Goal: Information Seeking & Learning: Understand process/instructions

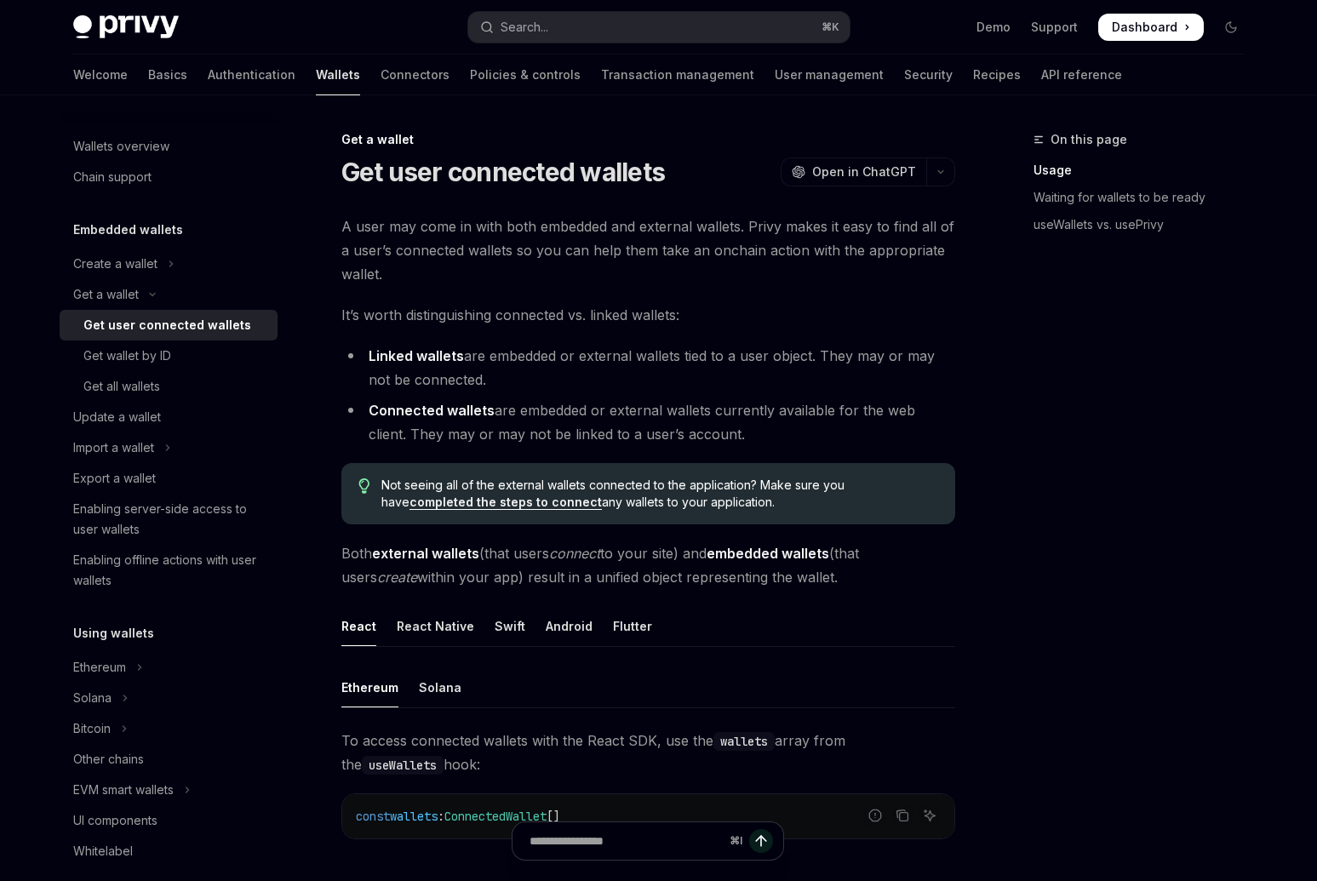
scroll to position [27, 0]
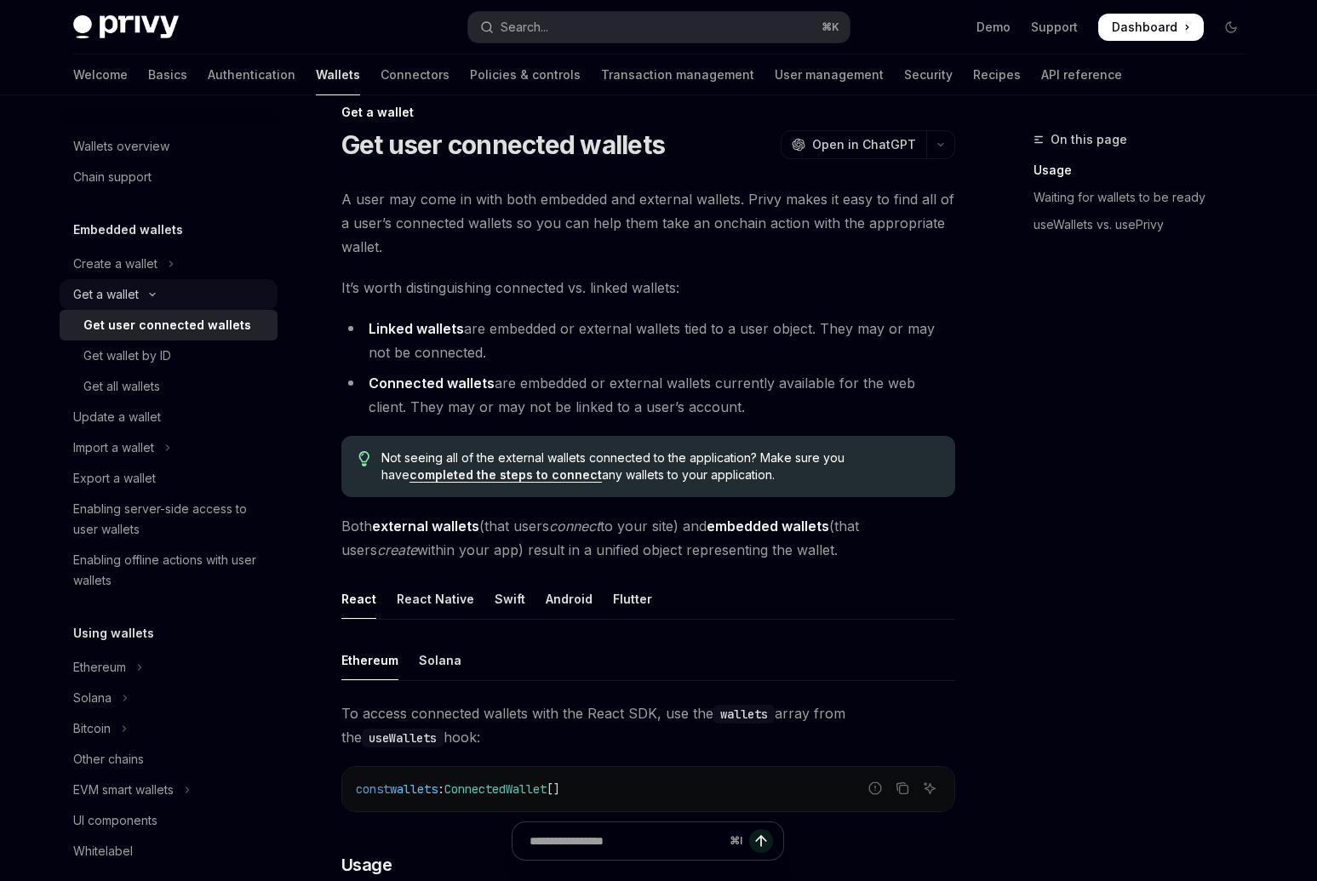
click at [156, 300] on button "Get a wallet" at bounding box center [169, 294] width 218 height 31
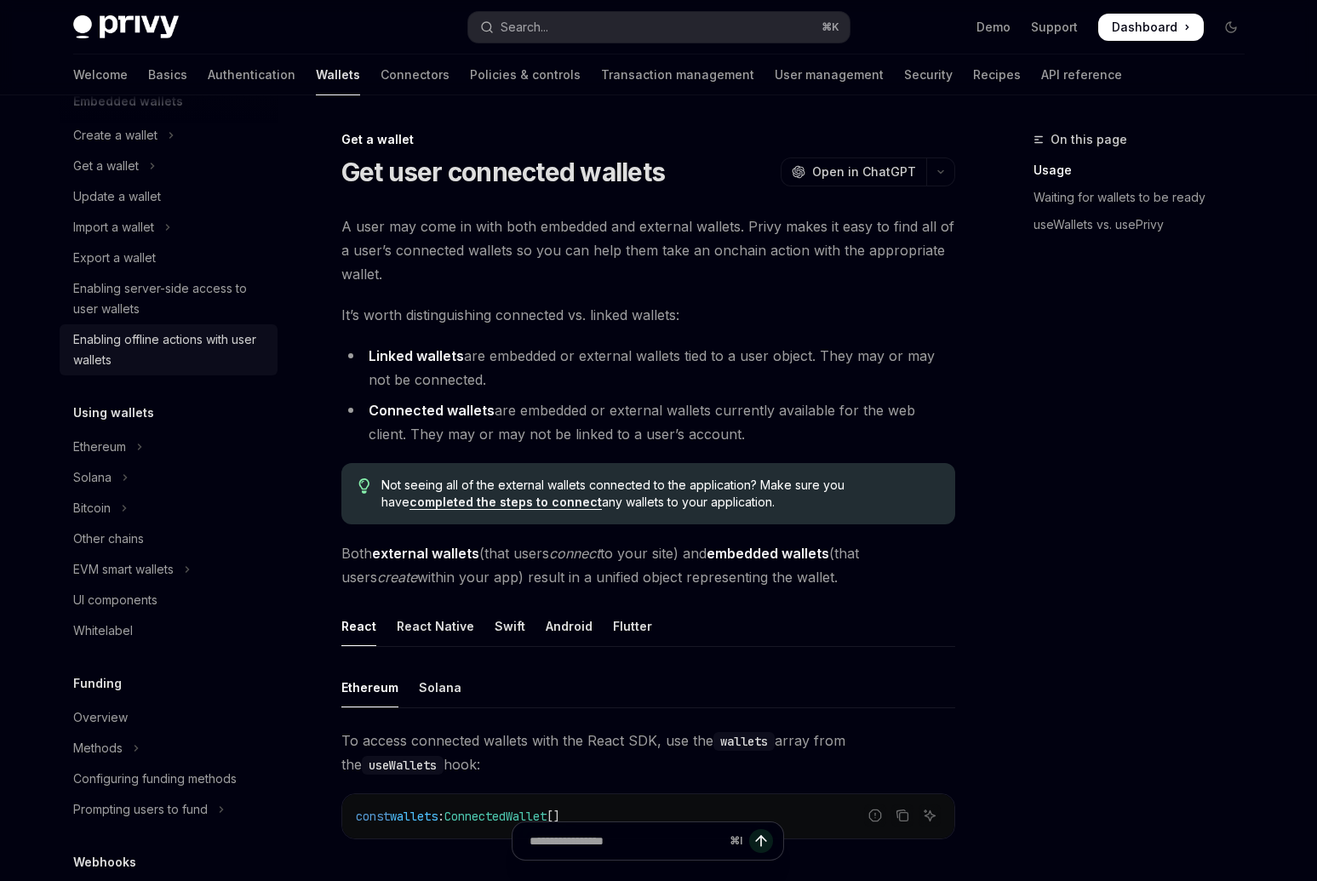
scroll to position [139, 0]
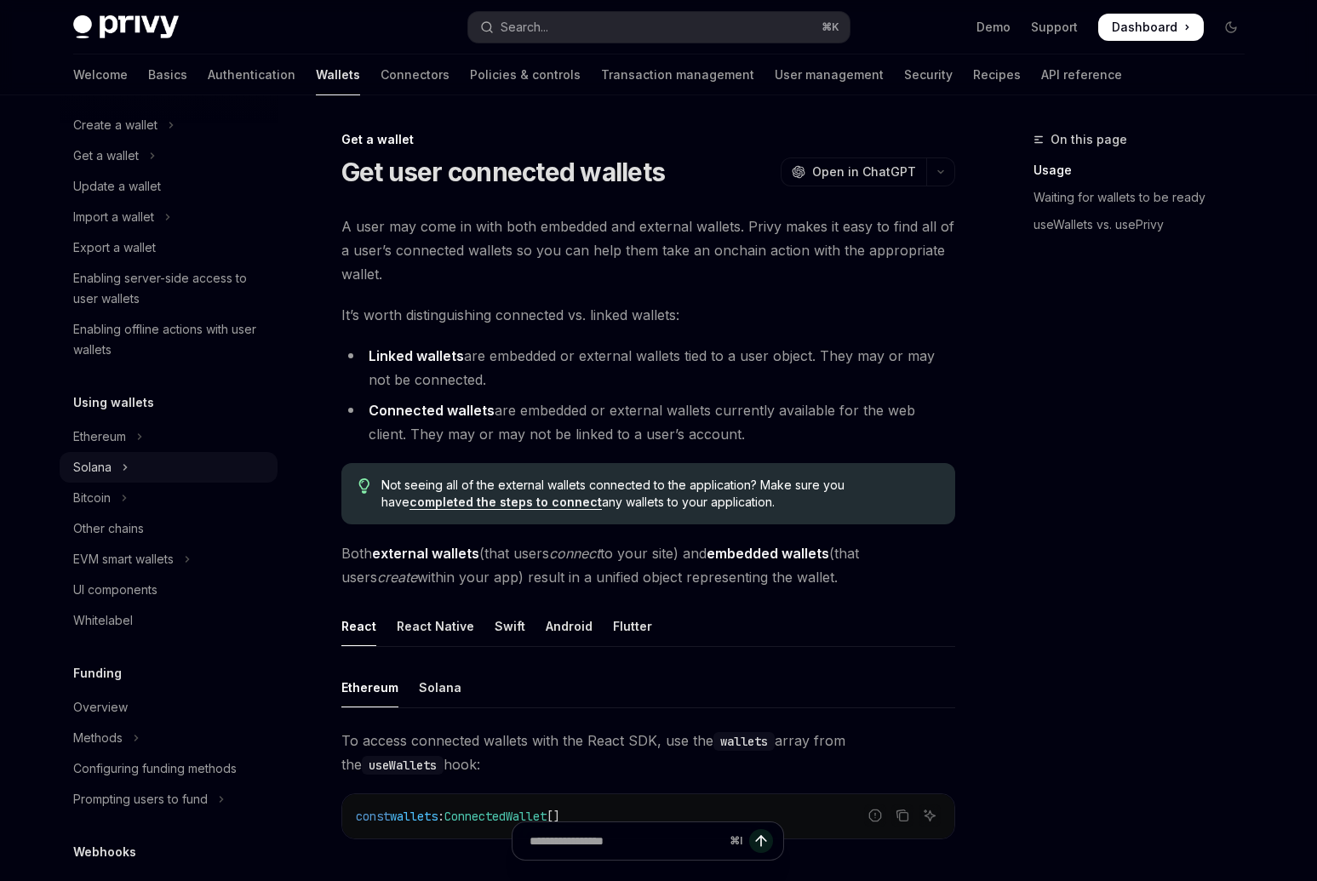
click at [128, 470] on button "Solana" at bounding box center [169, 467] width 218 height 31
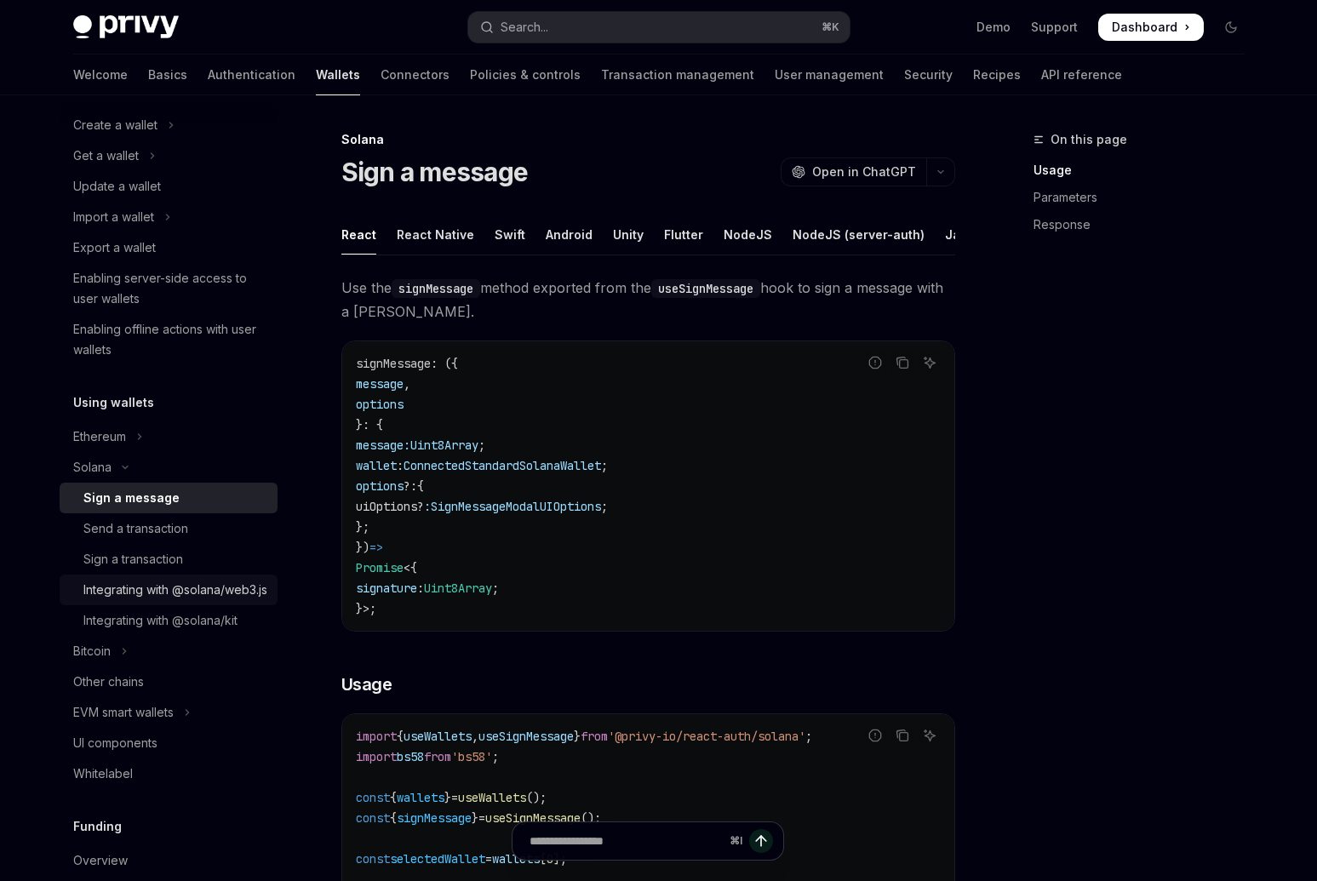
click at [161, 600] on div "Integrating with @solana/web3.js" at bounding box center [175, 590] width 184 height 20
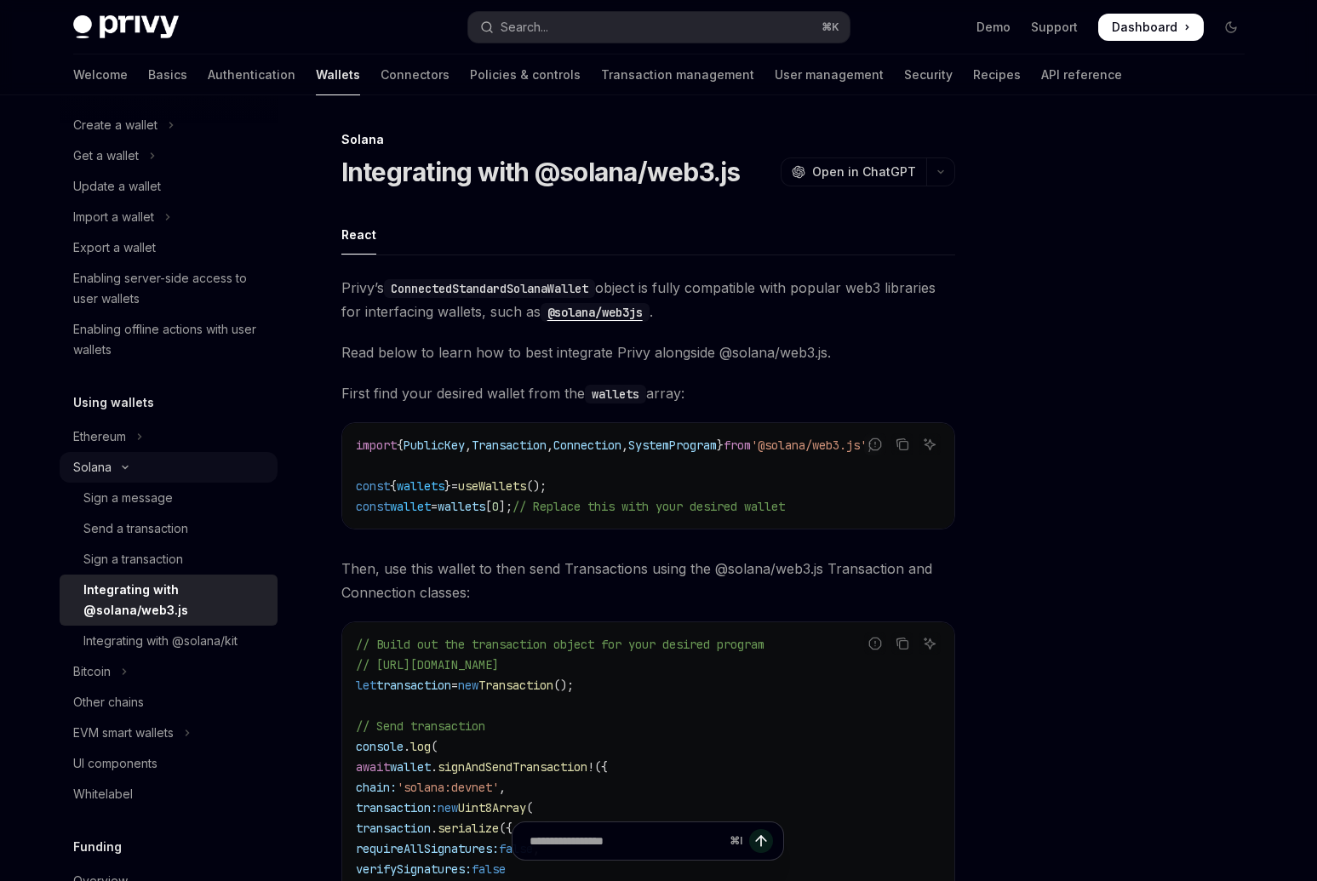
click at [120, 468] on icon "Toggle Solana section" at bounding box center [125, 467] width 20 height 7
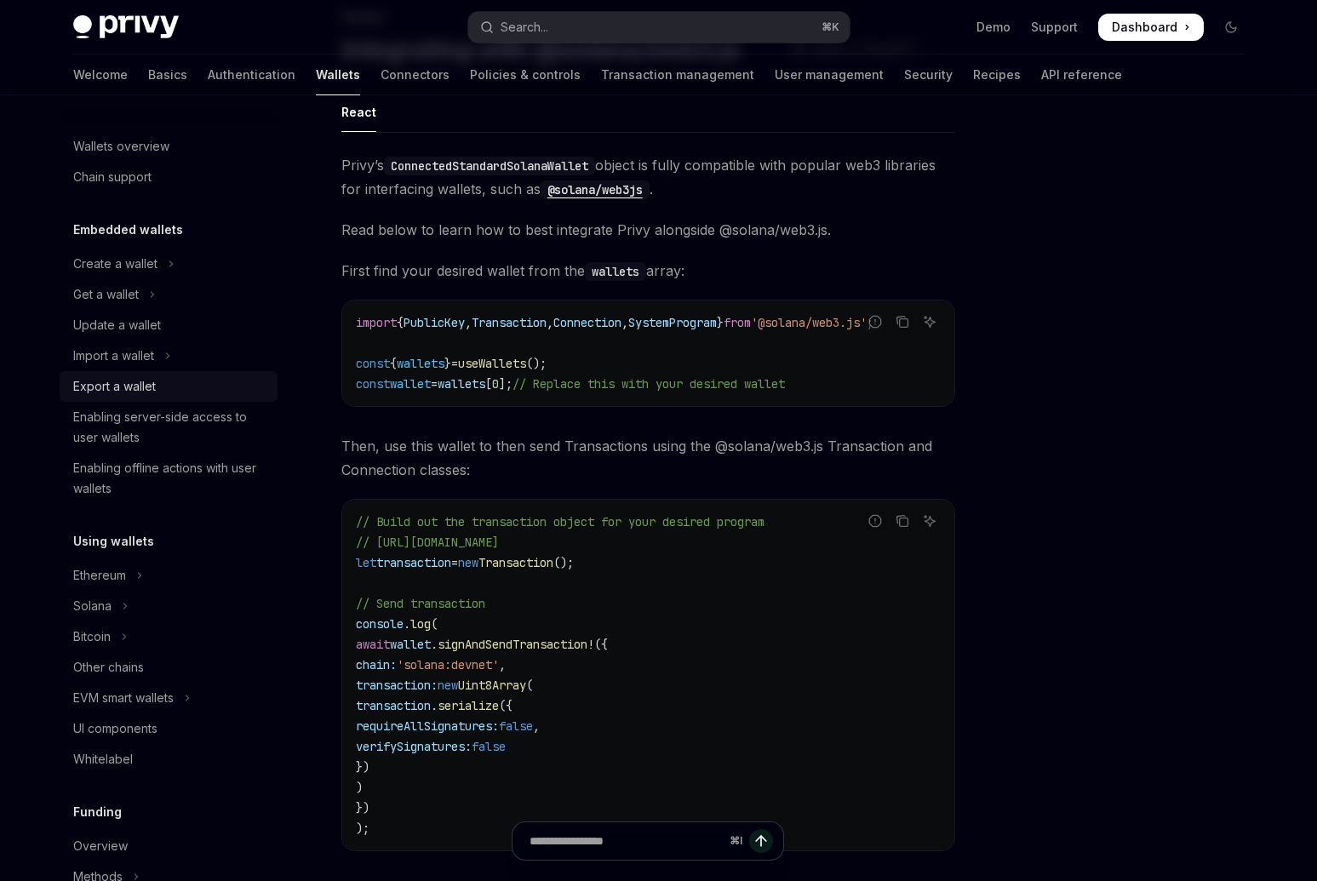
click at [140, 384] on div "Export a wallet" at bounding box center [114, 386] width 83 height 20
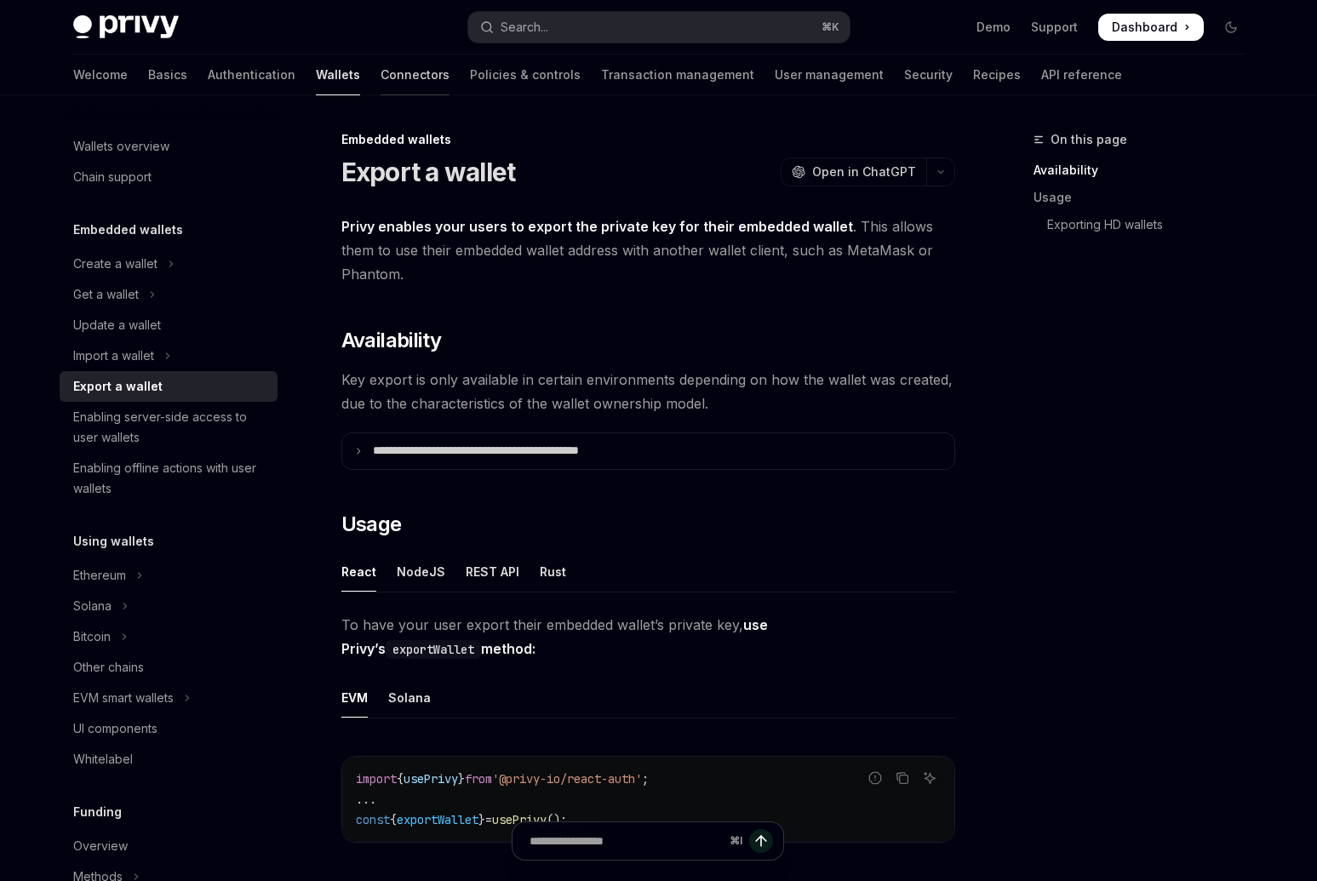
click at [380, 77] on link "Connectors" at bounding box center [414, 74] width 69 height 41
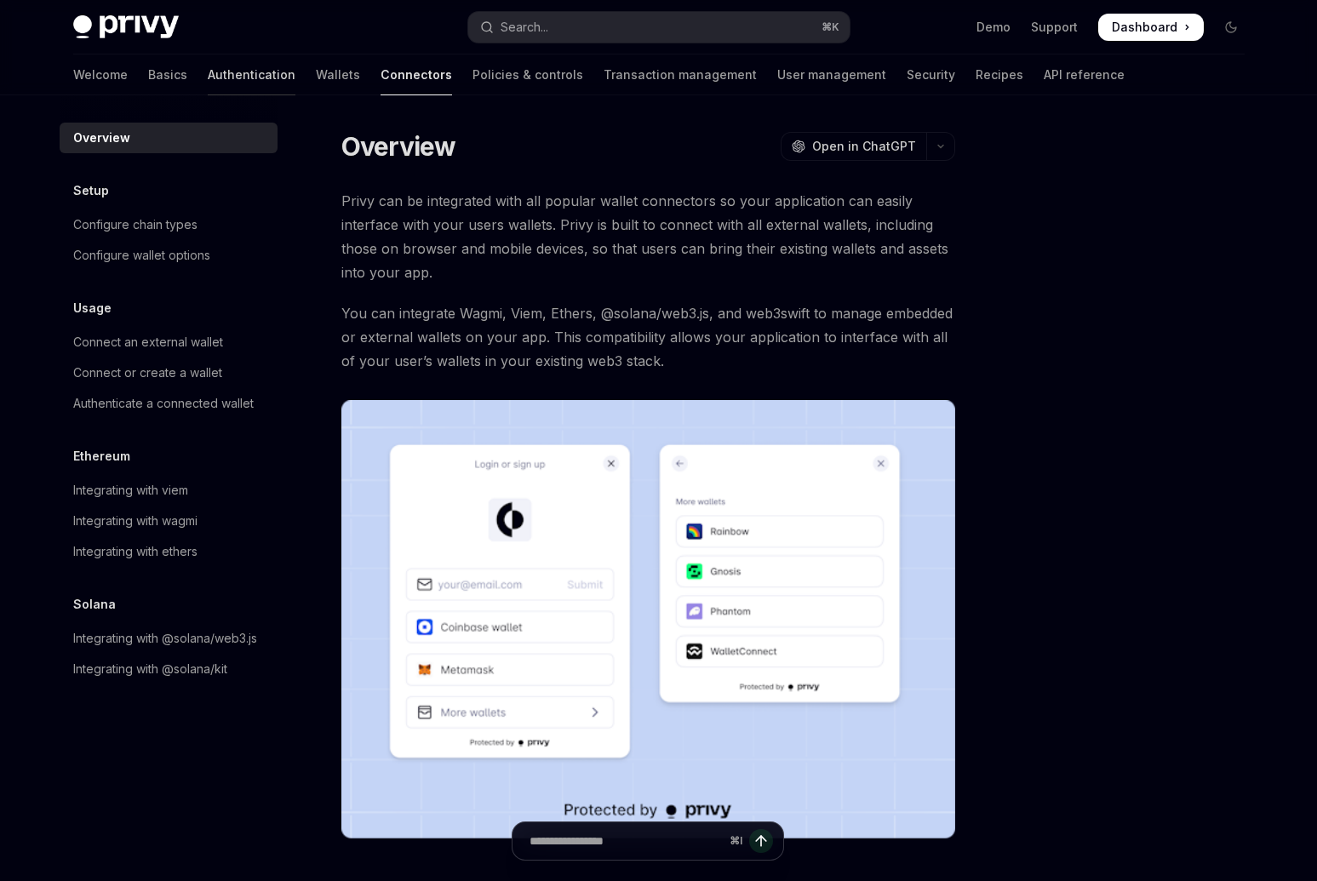
click at [212, 80] on link "Authentication" at bounding box center [252, 74] width 88 height 41
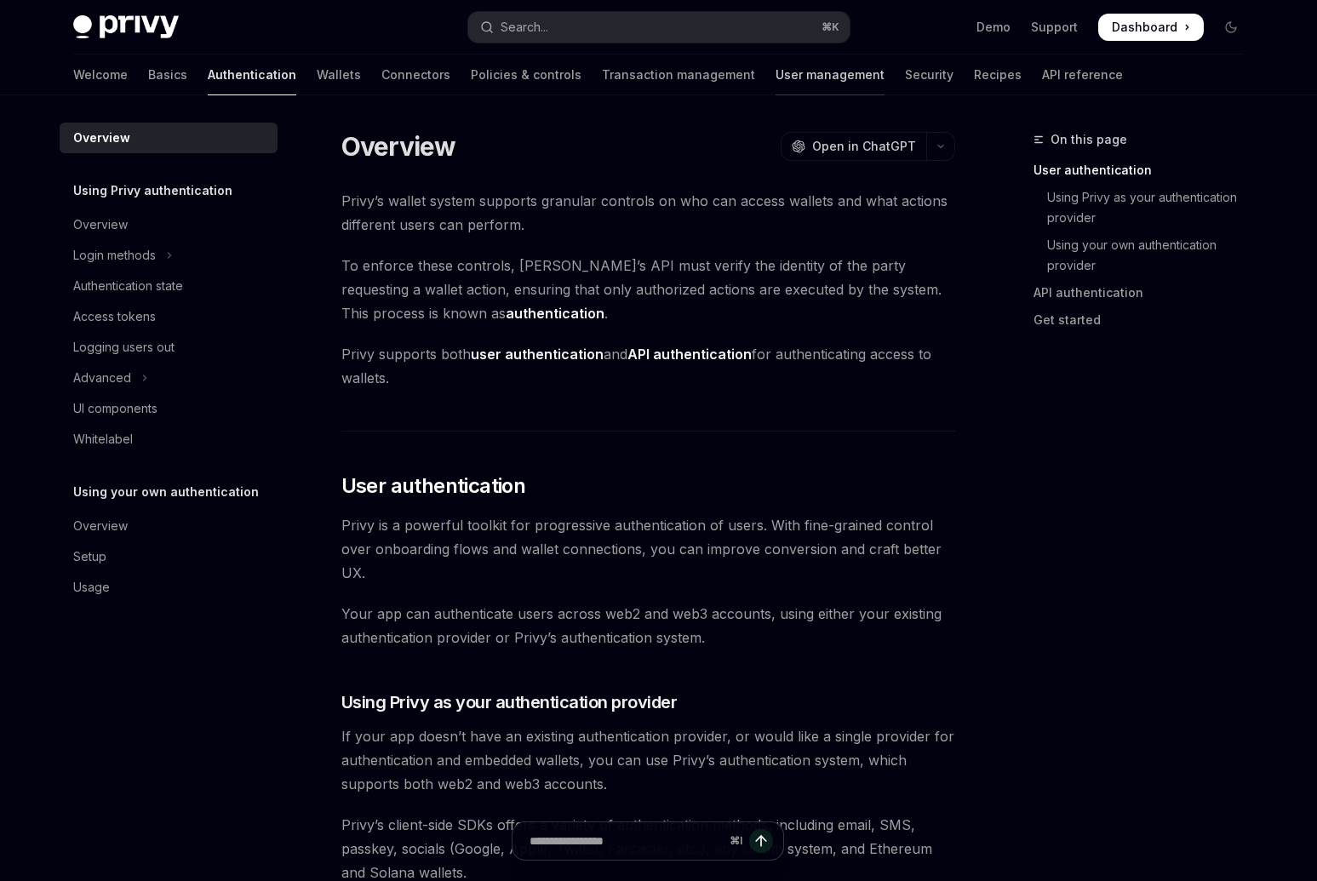
click at [775, 76] on link "User management" at bounding box center [829, 74] width 109 height 41
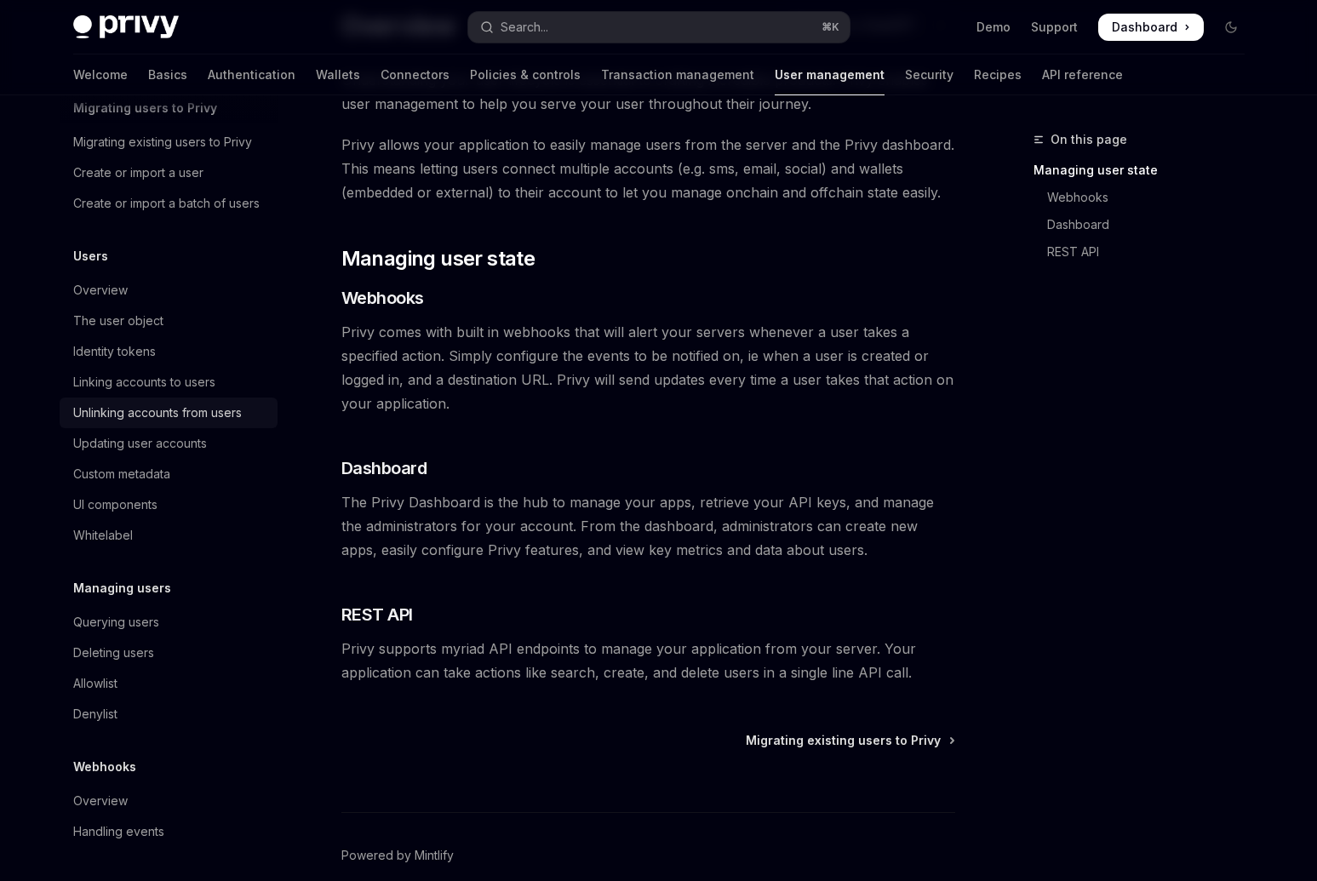
scroll to position [199, 0]
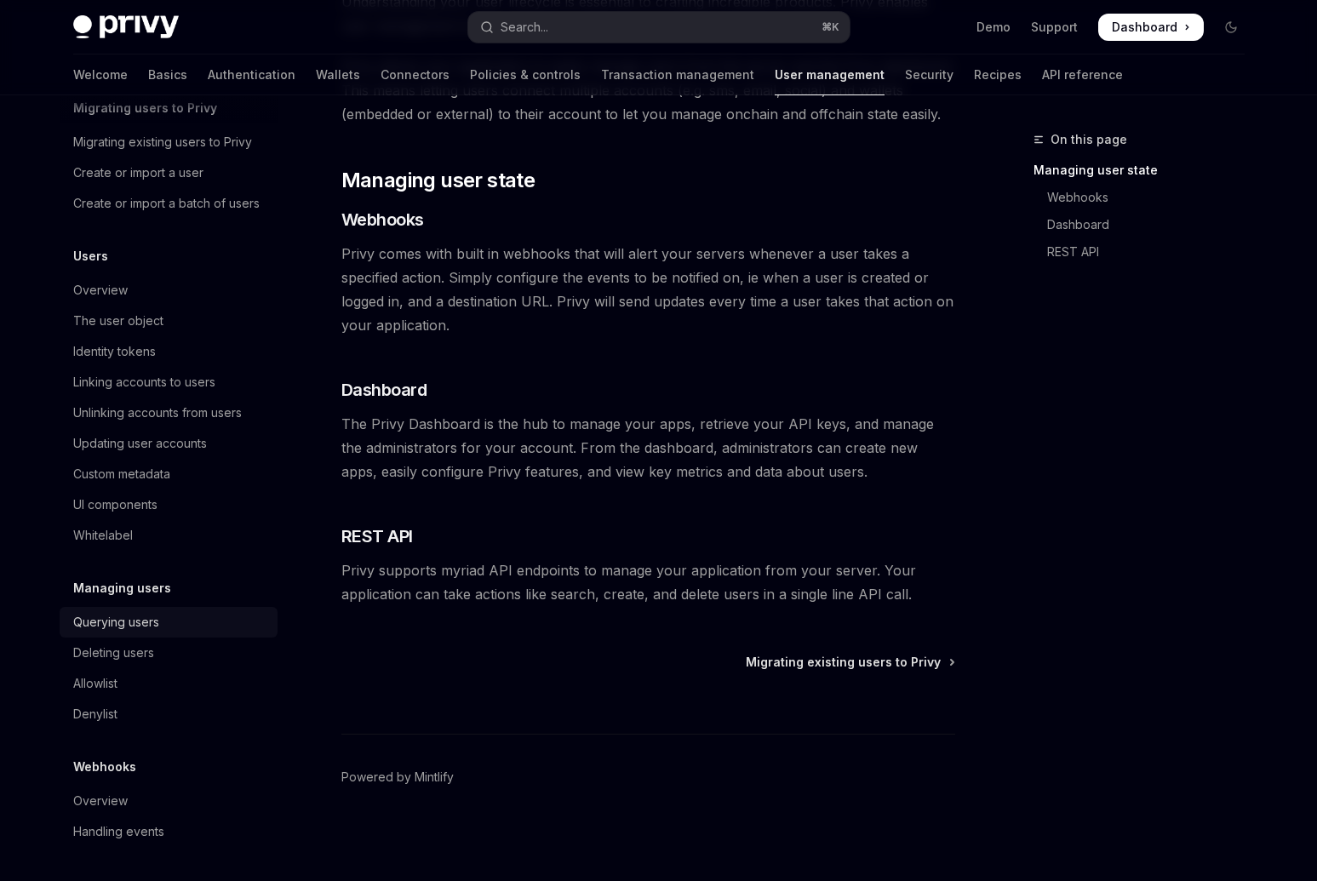
click at [118, 618] on div "Querying users" at bounding box center [116, 622] width 86 height 20
type textarea "*"
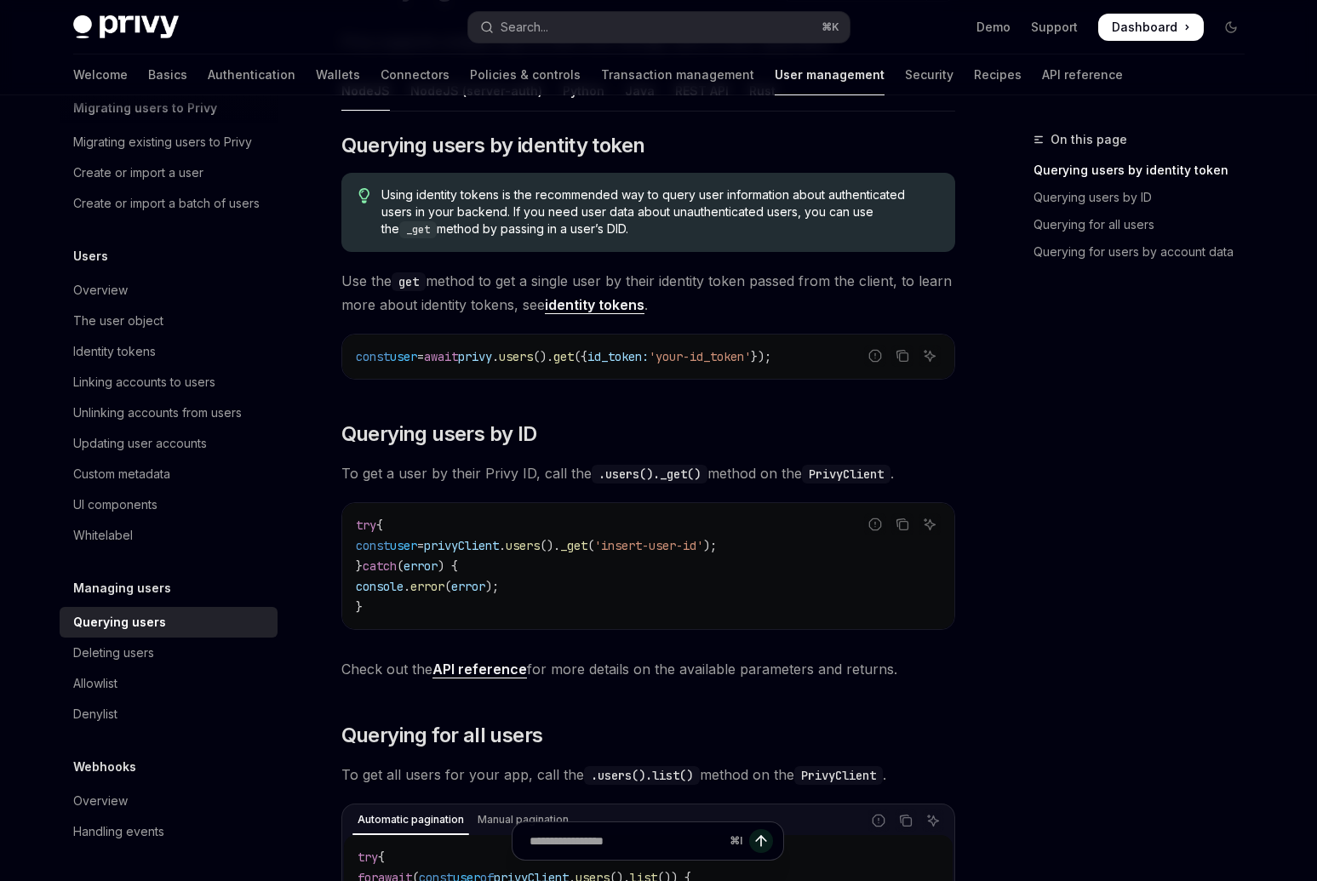
scroll to position [186, 0]
click at [345, 472] on span "To get a user by their Privy ID, call the .users()._get() method on the PrivyCl…" at bounding box center [648, 472] width 614 height 24
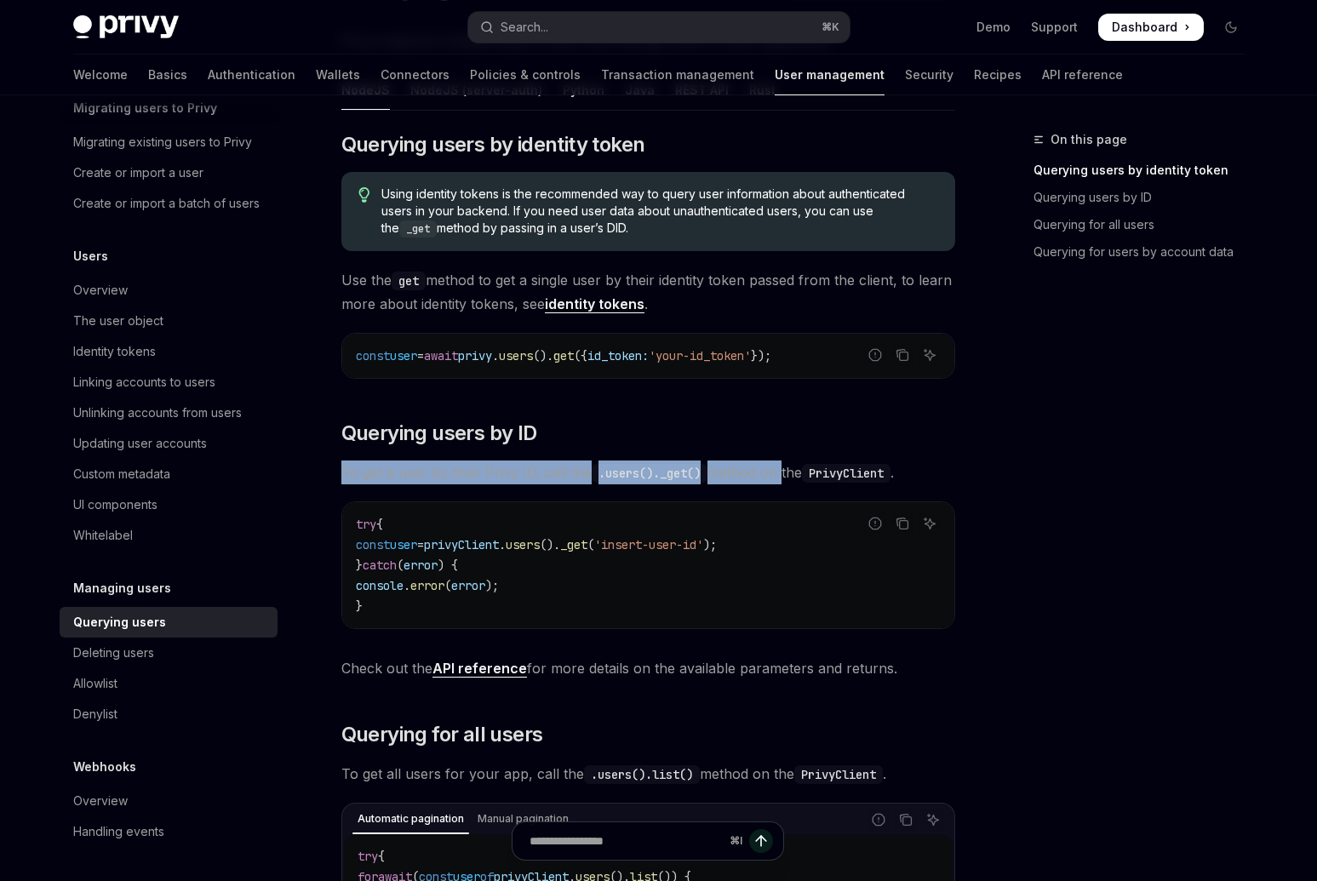
drag, startPoint x: 345, startPoint y: 472, endPoint x: 769, endPoint y: 479, distance: 424.0
click at [769, 479] on span "To get a user by their Privy ID, call the .users()._get() method on the PrivyCl…" at bounding box center [648, 472] width 614 height 24
